Goal: Check status: Check status

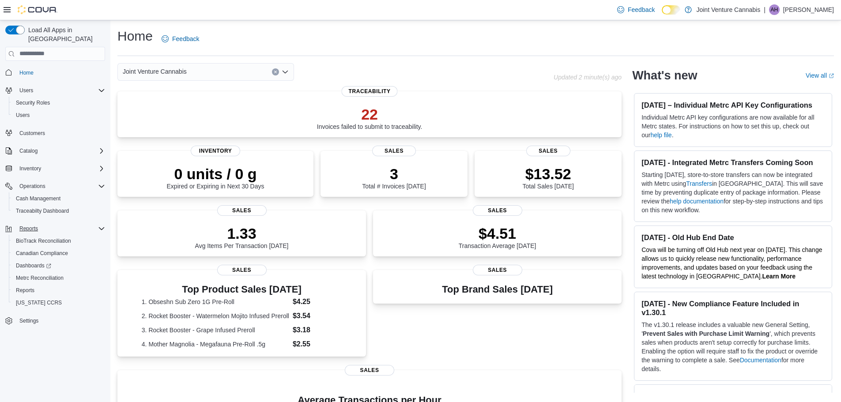
click at [45, 223] on div "Reports" at bounding box center [60, 228] width 89 height 11
click at [27, 225] on span "Reports" at bounding box center [28, 228] width 19 height 7
click at [28, 287] on span "Reports" at bounding box center [25, 290] width 19 height 7
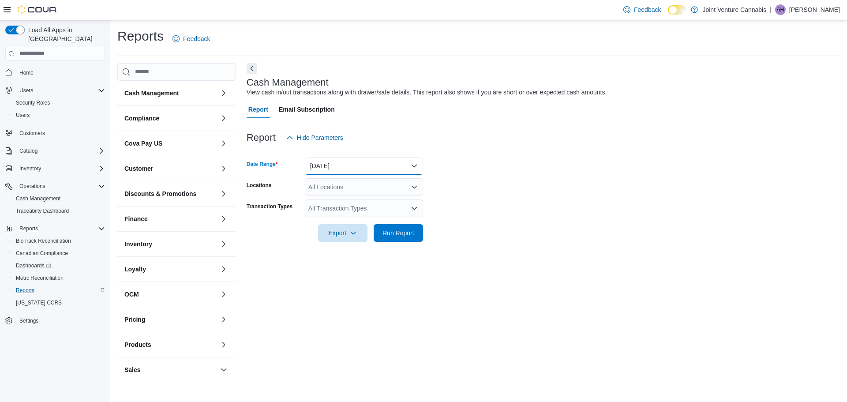
click at [414, 165] on button "[DATE]" at bounding box center [364, 166] width 118 height 18
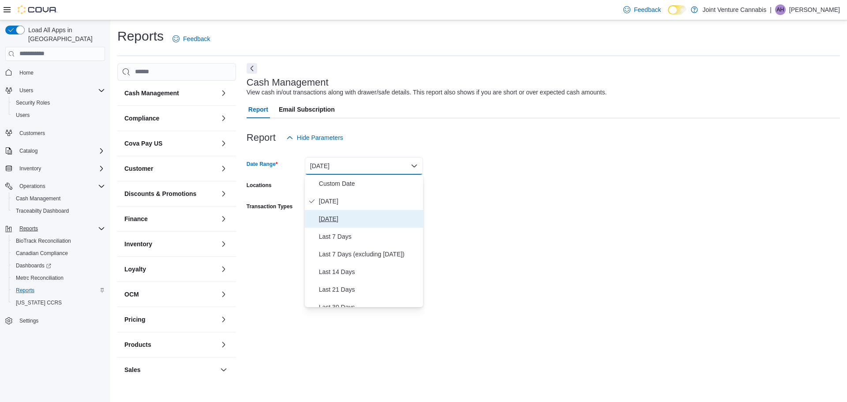
click at [340, 221] on span "[DATE]" at bounding box center [369, 219] width 101 height 11
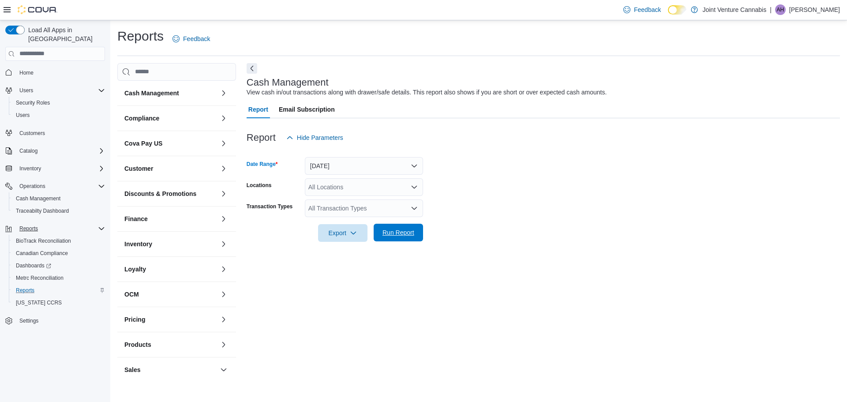
click at [402, 233] on span "Run Report" at bounding box center [399, 232] width 32 height 9
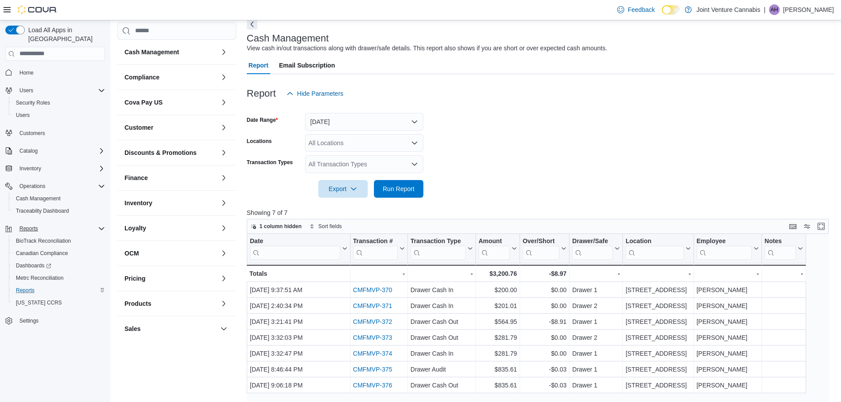
scroll to position [88, 0]
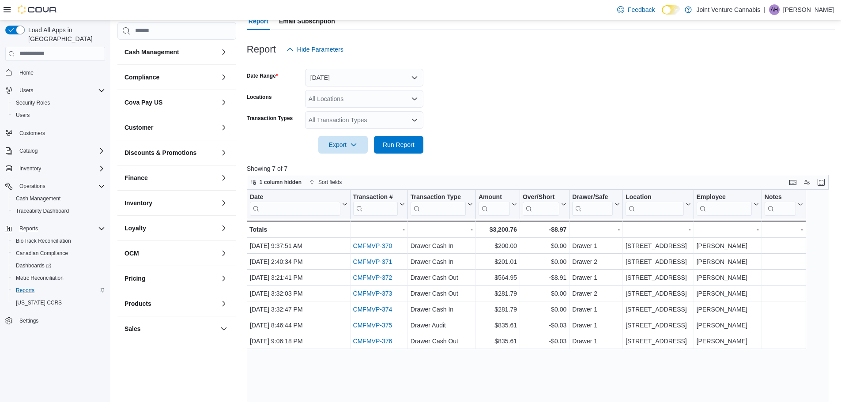
click at [415, 121] on icon "Open list of options" at bounding box center [414, 119] width 7 height 7
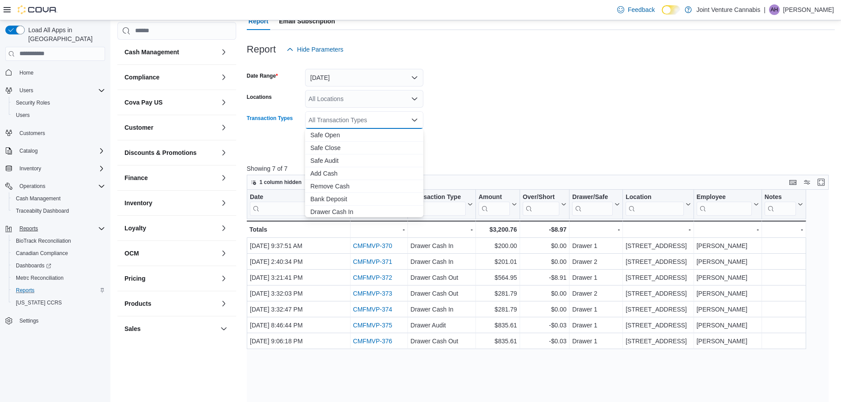
click at [472, 138] on form "Date Range [DATE] Locations All Locations Transaction Types All Transaction Typ…" at bounding box center [541, 105] width 588 height 95
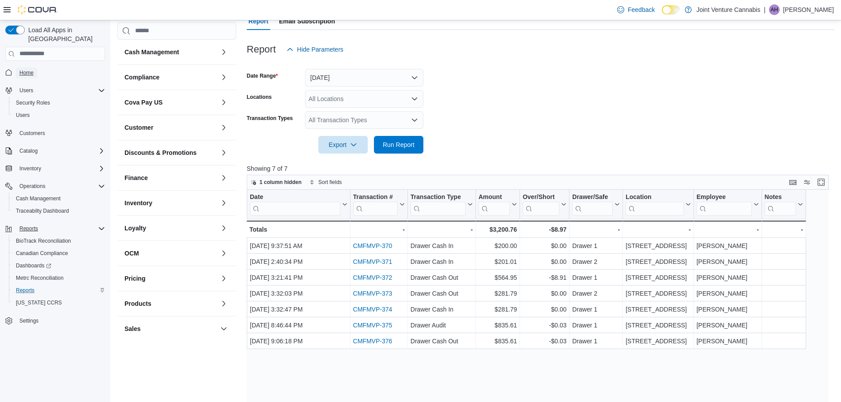
click at [17, 68] on link "Home" at bounding box center [26, 73] width 21 height 11
